Goal: Register for event/course

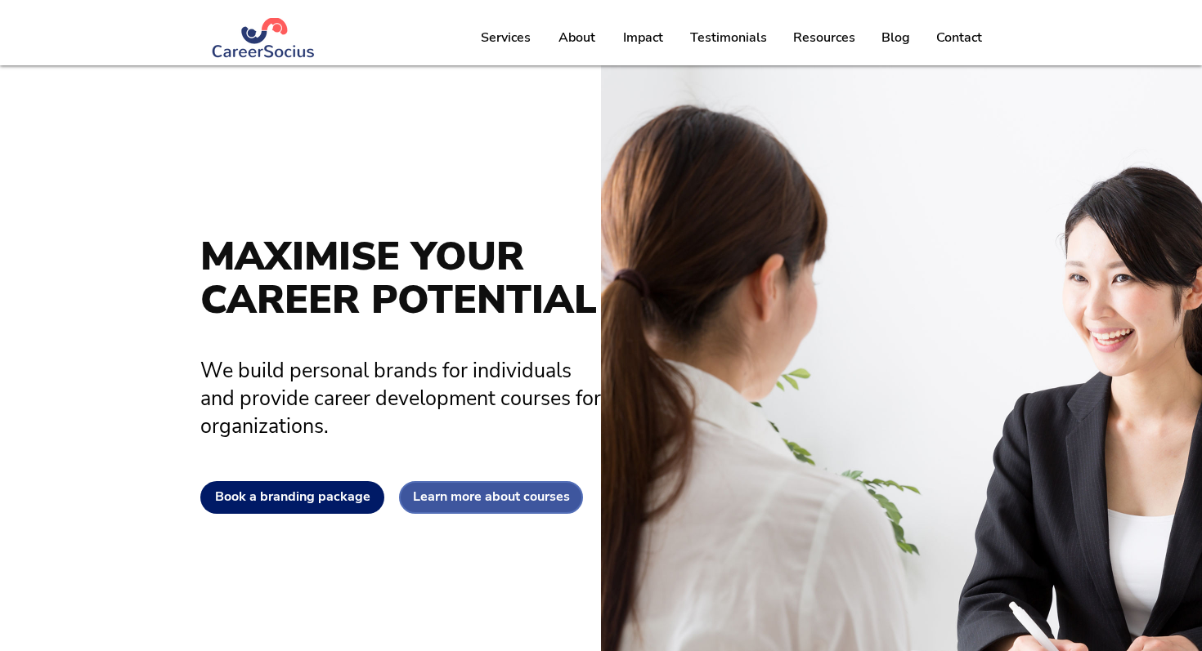
click at [510, 503] on span "Learn more about courses" at bounding box center [491, 498] width 157 height 16
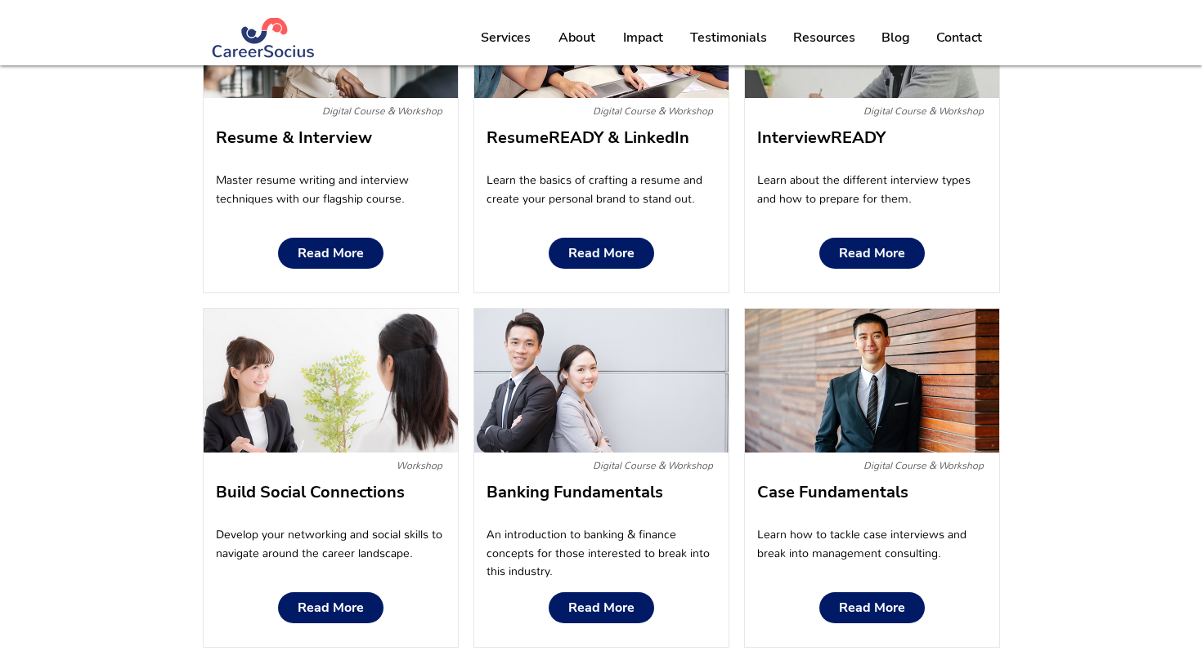
scroll to position [931, 0]
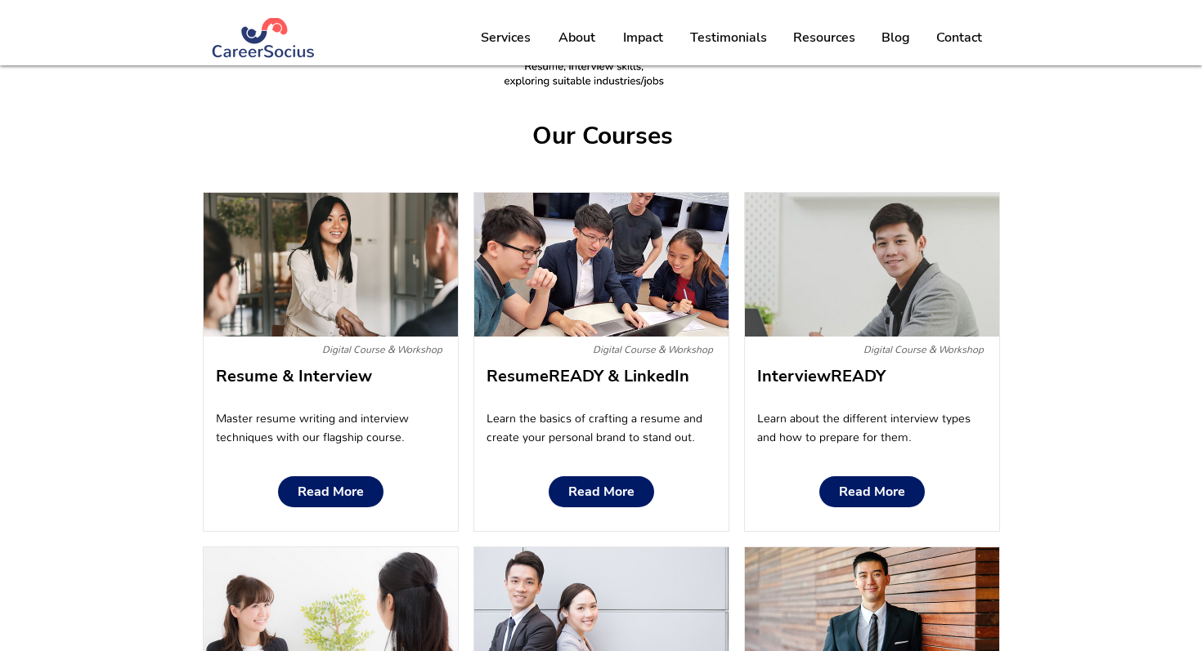
click at [362, 397] on div at bounding box center [331, 362] width 254 height 338
click at [330, 492] on span "Read More" at bounding box center [331, 493] width 66 height 16
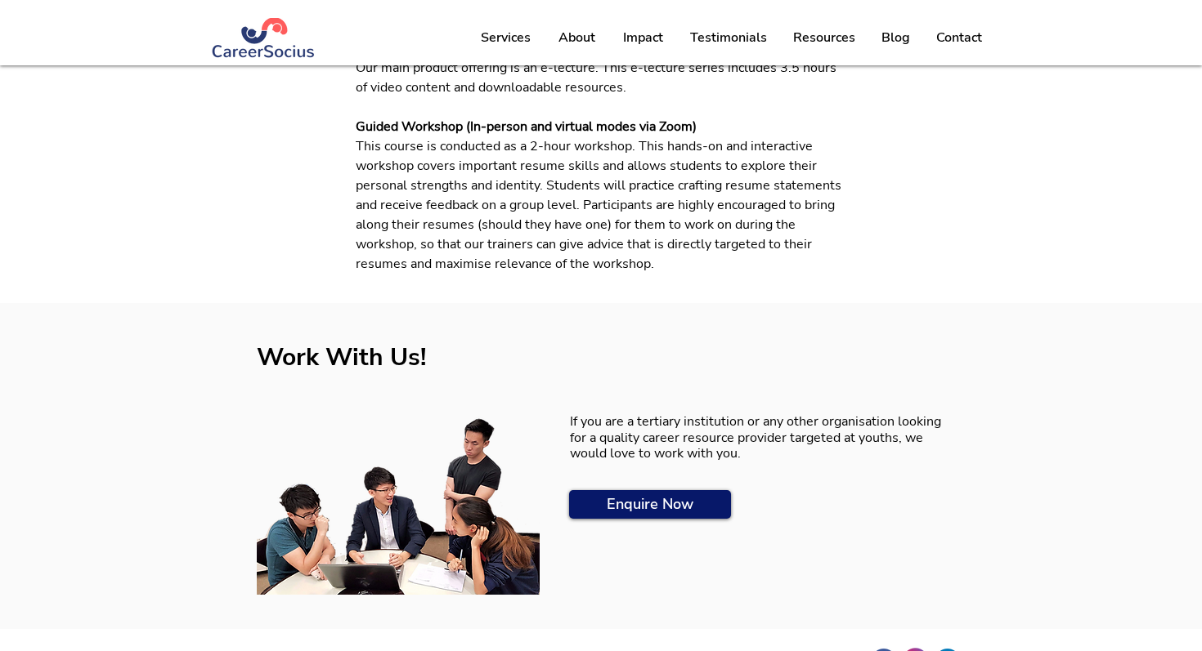
scroll to position [1212, 0]
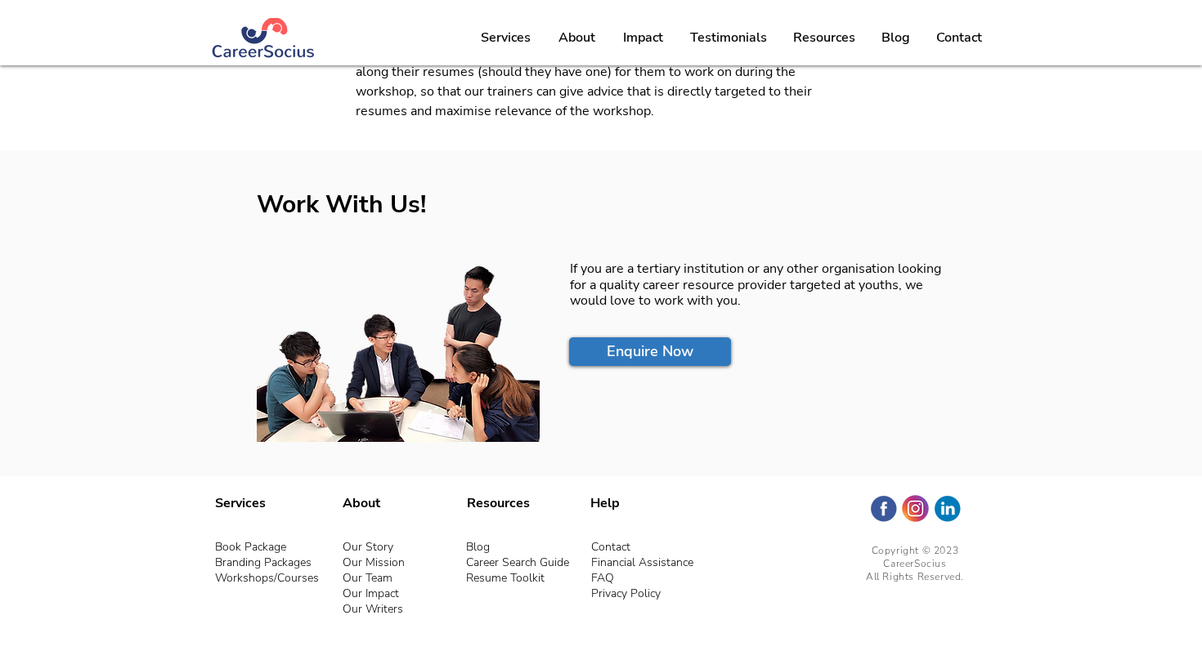
click at [630, 351] on span "Enquire Now" at bounding box center [650, 352] width 87 height 20
